Goal: Find specific page/section: Find specific page/section

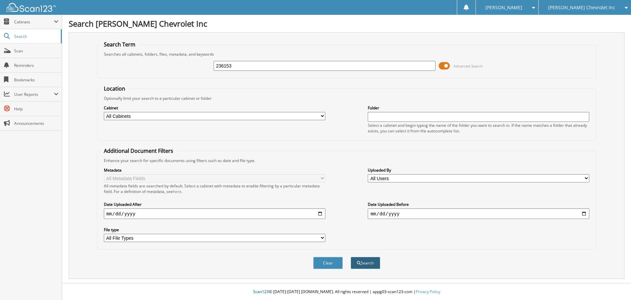
type input "236153"
click at [369, 265] on button "Search" at bounding box center [366, 263] width 30 height 12
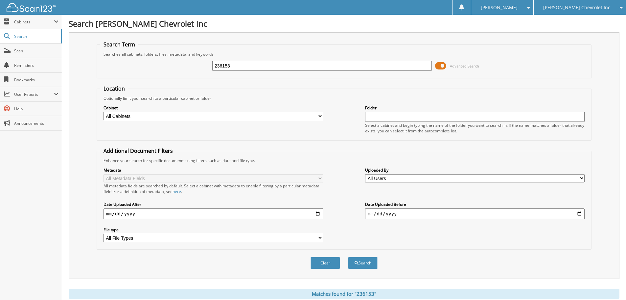
drag, startPoint x: 225, startPoint y: 66, endPoint x: 191, endPoint y: 66, distance: 34.5
click at [192, 66] on div "236153 Advanced Search" at bounding box center [344, 66] width 488 height 18
type input "M3433"
click at [348, 257] on button "Search" at bounding box center [363, 263] width 30 height 12
click at [603, 11] on div "[PERSON_NAME] Chevrolet Inc" at bounding box center [580, 7] width 86 height 15
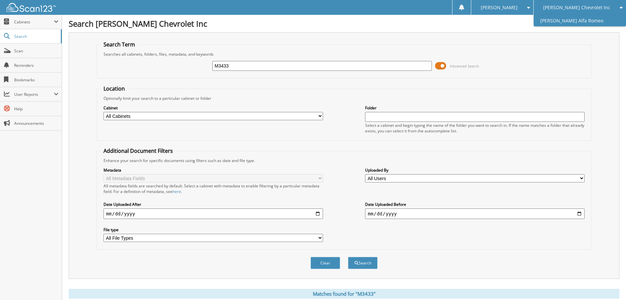
click at [594, 21] on link "[PERSON_NAME] Alfa Romeo" at bounding box center [580, 21] width 92 height 12
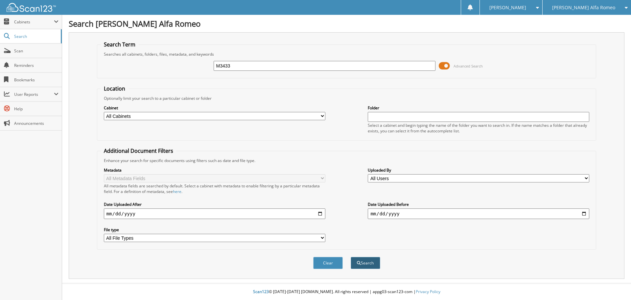
type input "M3433"
click at [359, 259] on button "Search" at bounding box center [366, 263] width 30 height 12
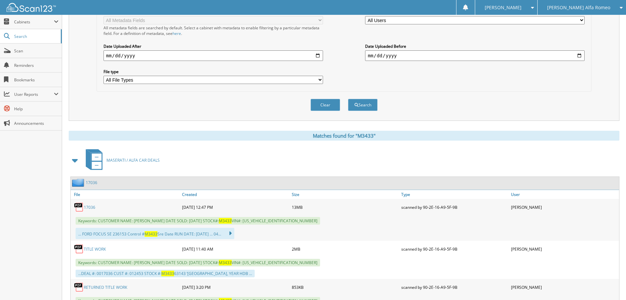
scroll to position [184, 0]
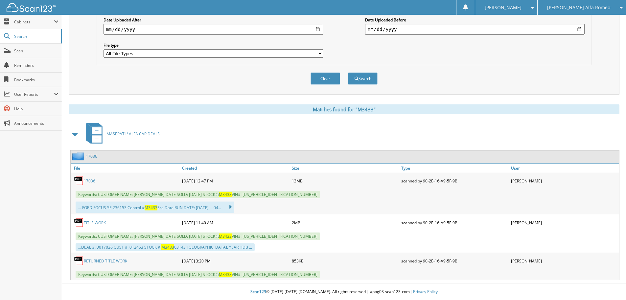
click at [104, 259] on link "RETURNED TITLE WORK" at bounding box center [105, 261] width 43 height 6
